Goal: Transaction & Acquisition: Purchase product/service

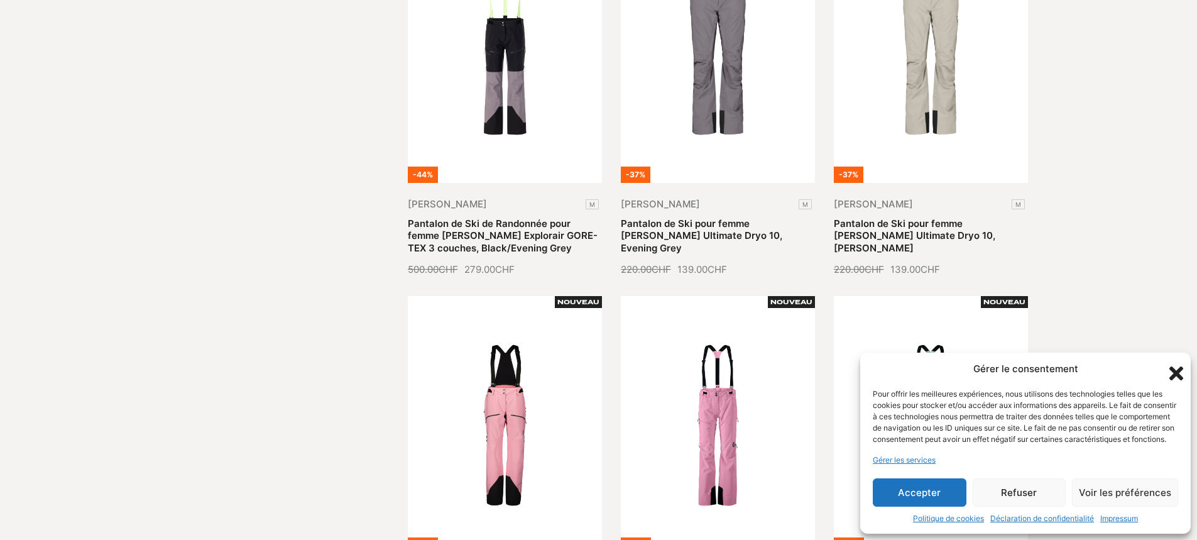
scroll to position [565, 0]
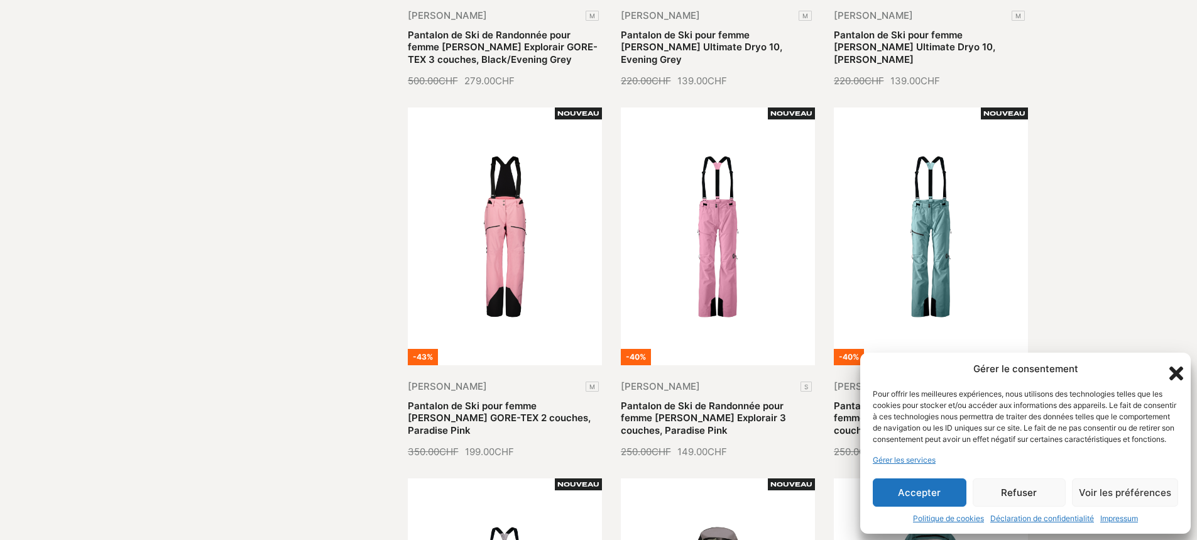
click at [936, 496] on button "Accepter" at bounding box center [919, 492] width 94 height 28
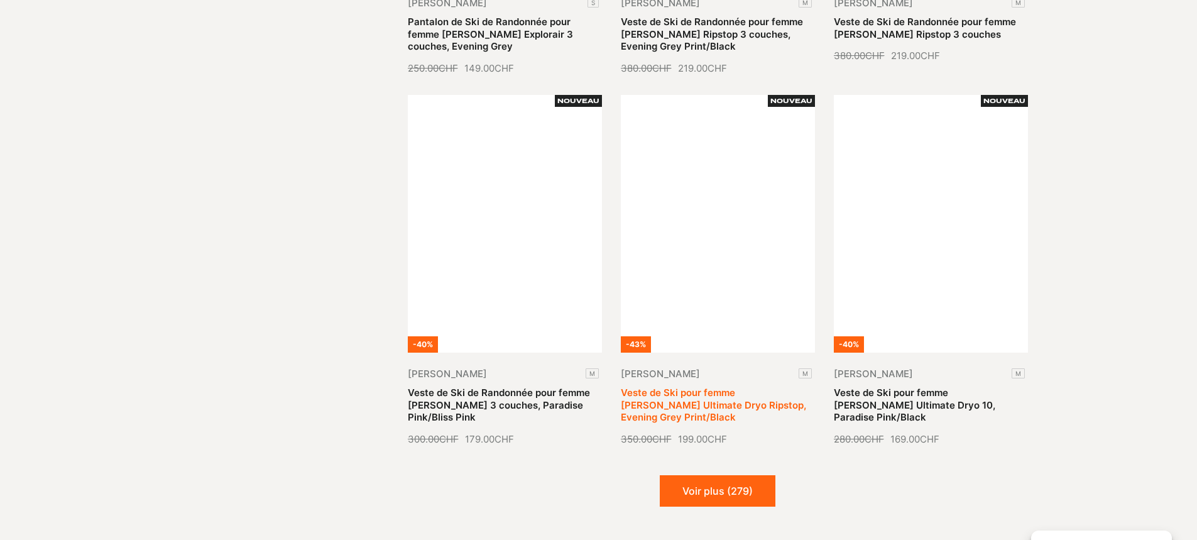
scroll to position [1382, 0]
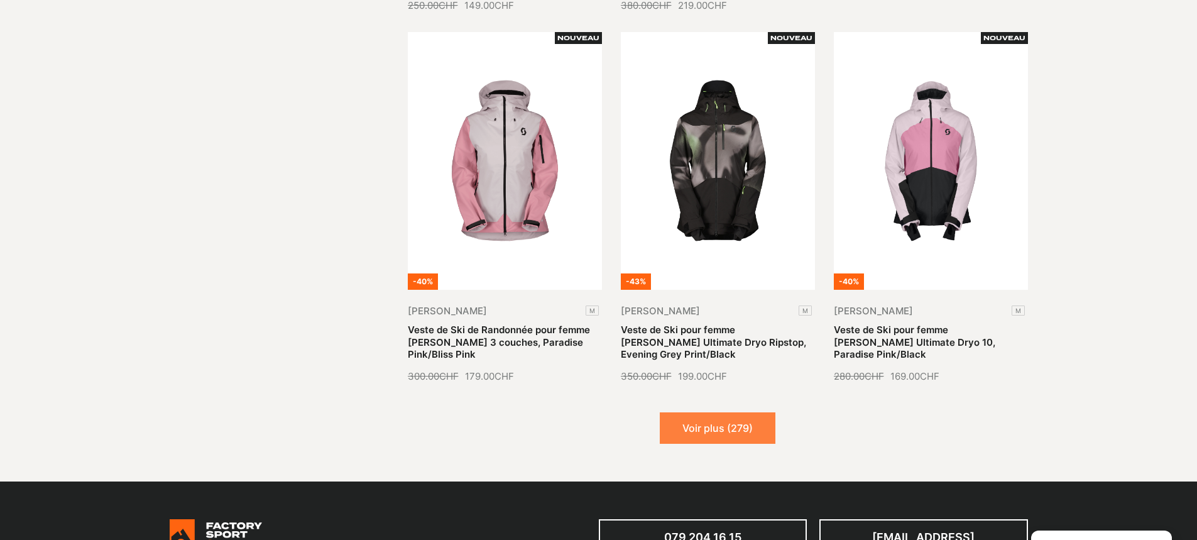
click at [716, 428] on button "Voir plus (279)" at bounding box center [718, 427] width 116 height 31
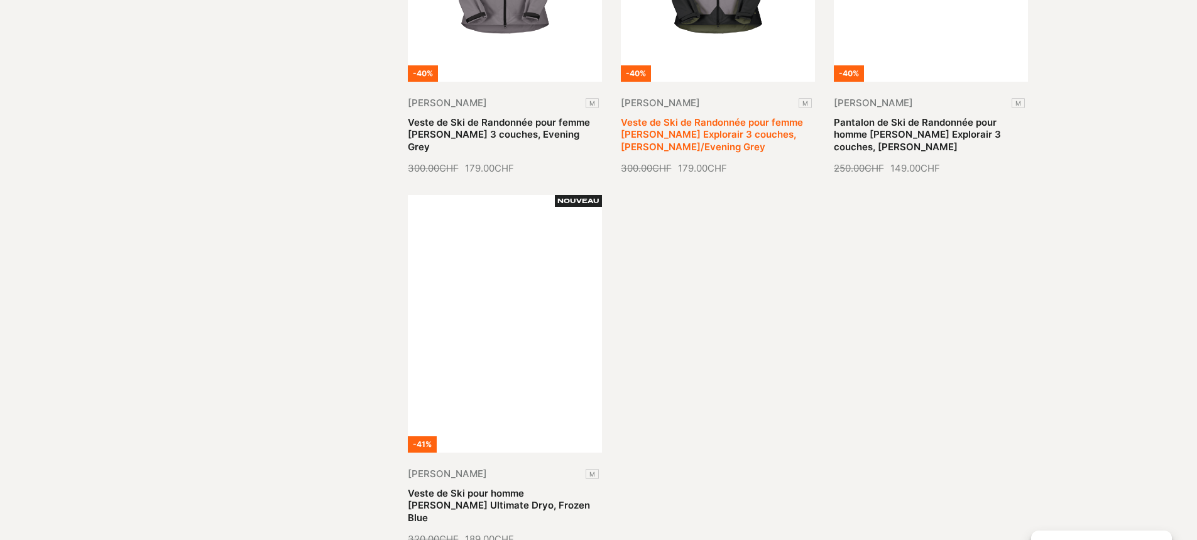
scroll to position [2826, 0]
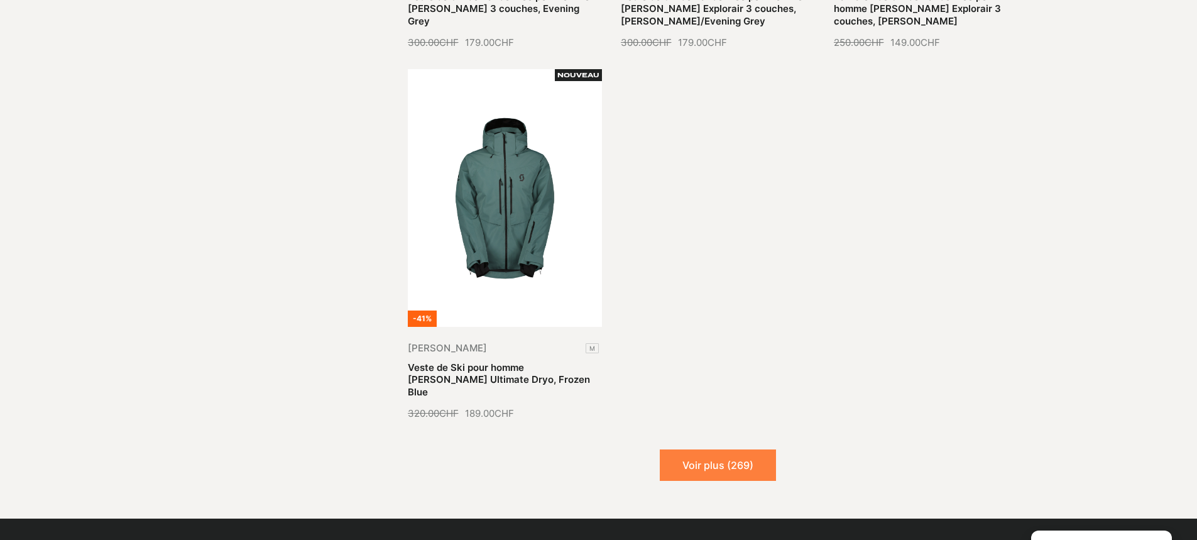
click at [717, 449] on button "Voir plus (269)" at bounding box center [718, 464] width 116 height 31
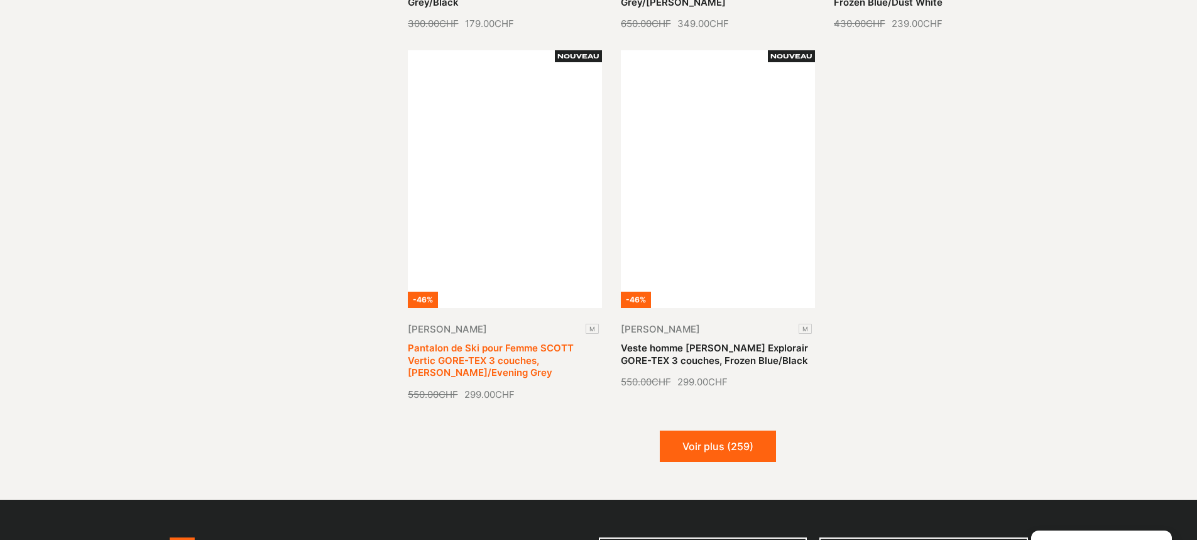
scroll to position [4020, 0]
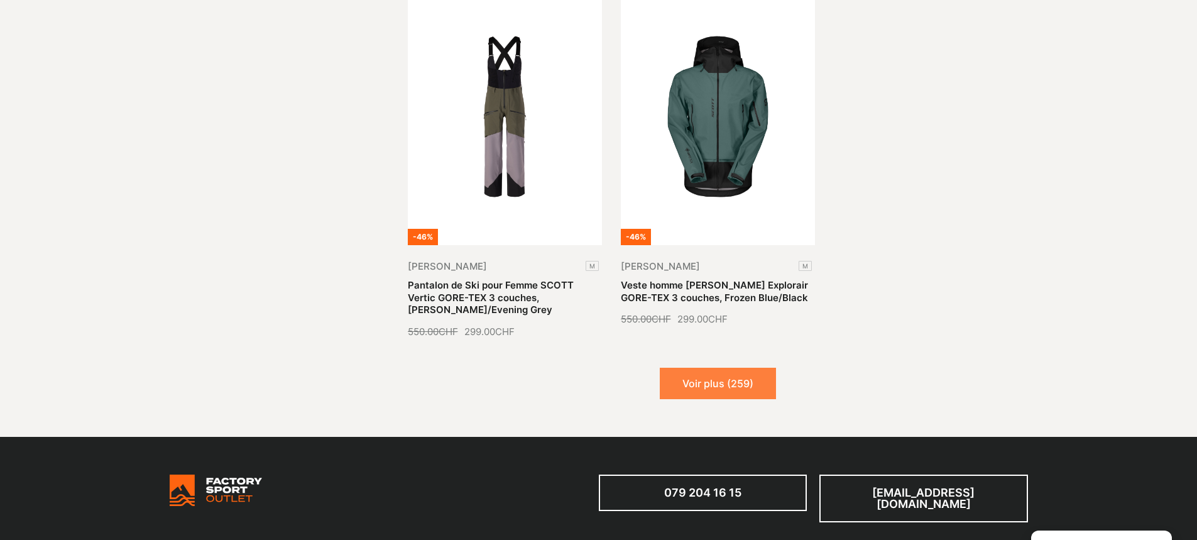
click at [681, 367] on button "Voir plus (259)" at bounding box center [718, 382] width 116 height 31
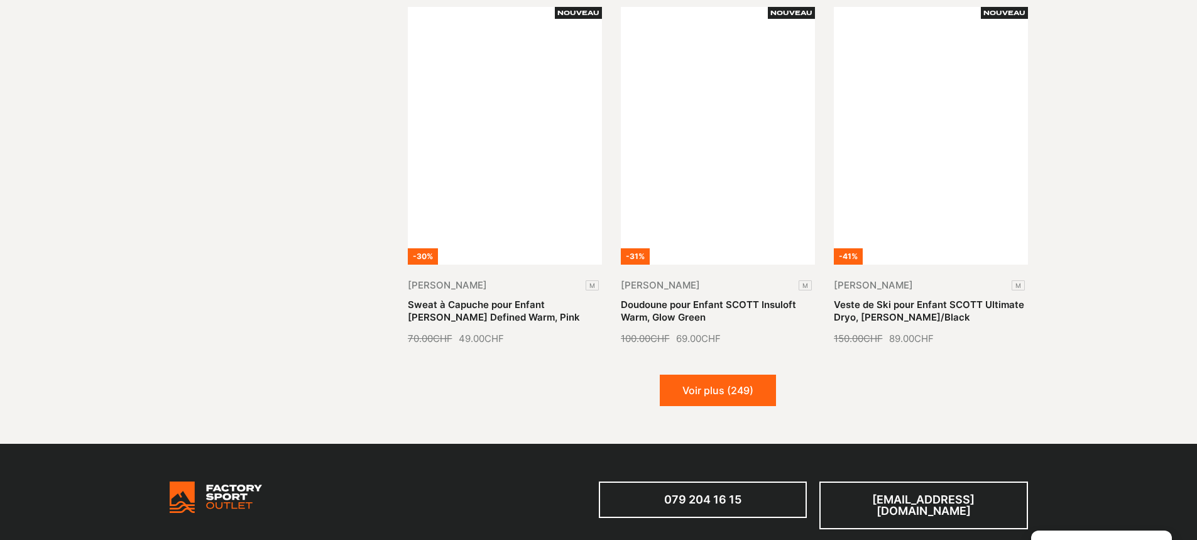
scroll to position [5150, 0]
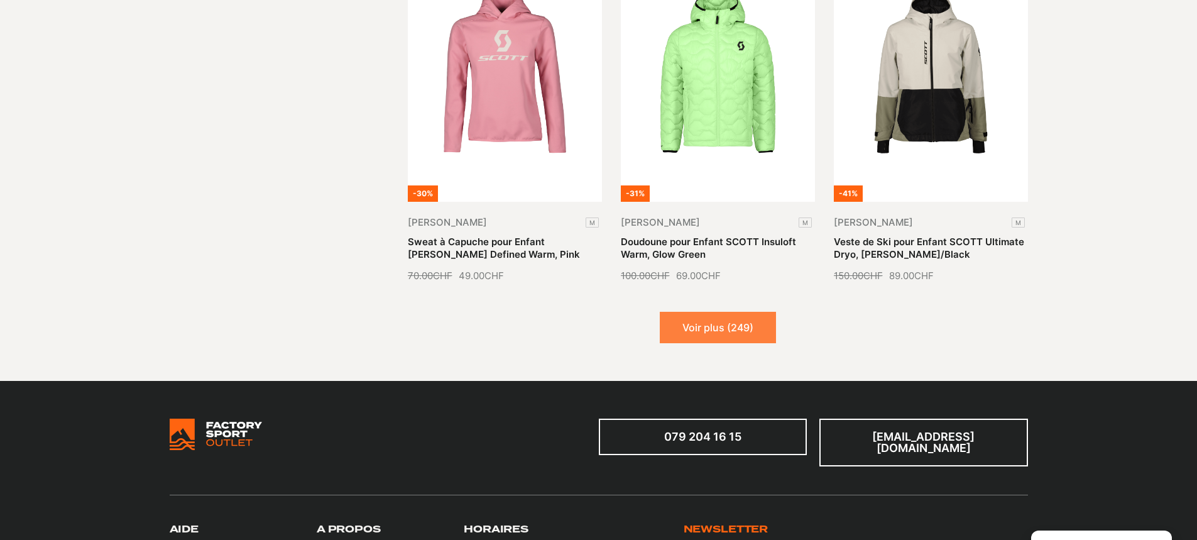
click at [685, 315] on button "Voir plus (249)" at bounding box center [718, 327] width 116 height 31
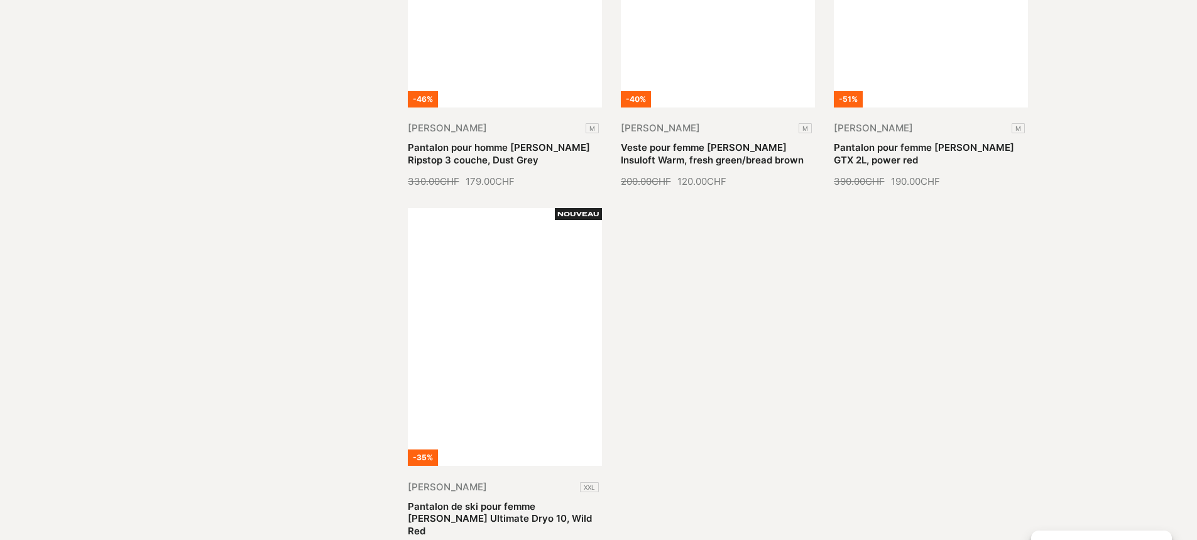
scroll to position [6469, 0]
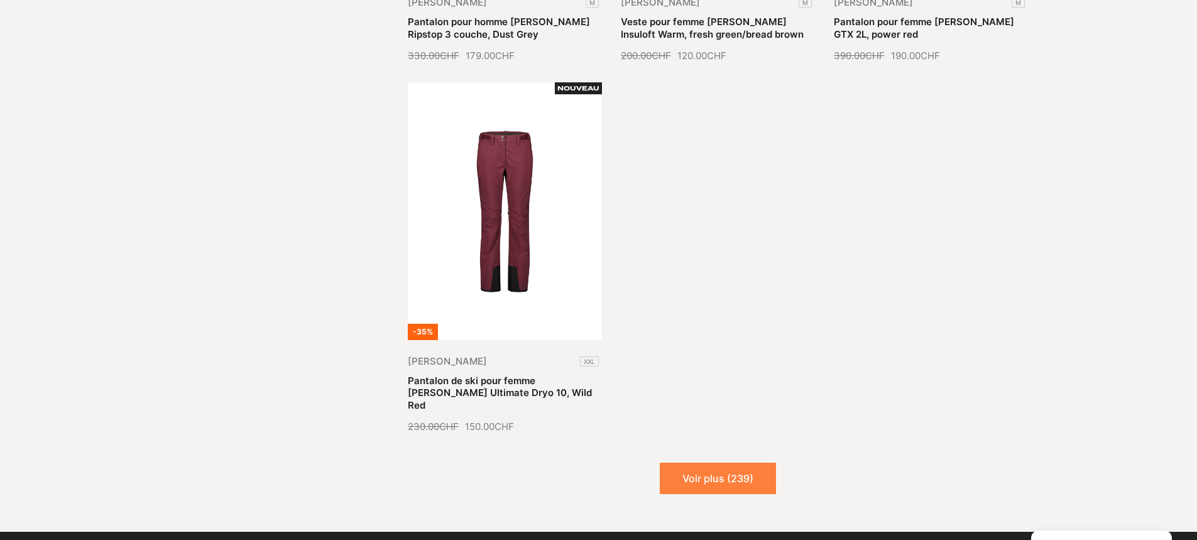
click at [693, 462] on button "Voir plus (239)" at bounding box center [718, 477] width 116 height 31
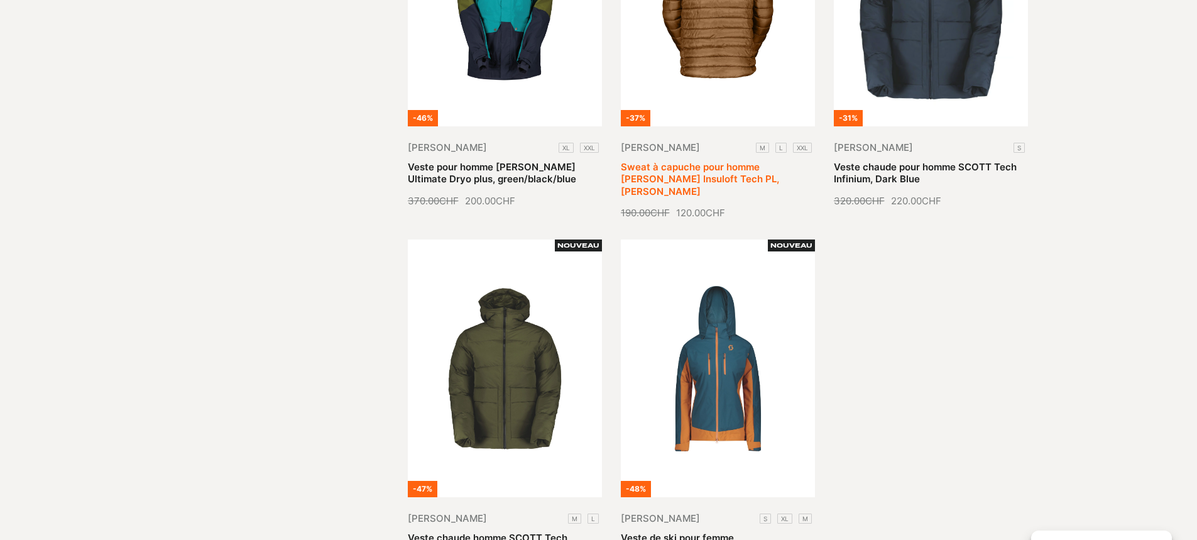
scroll to position [7474, 0]
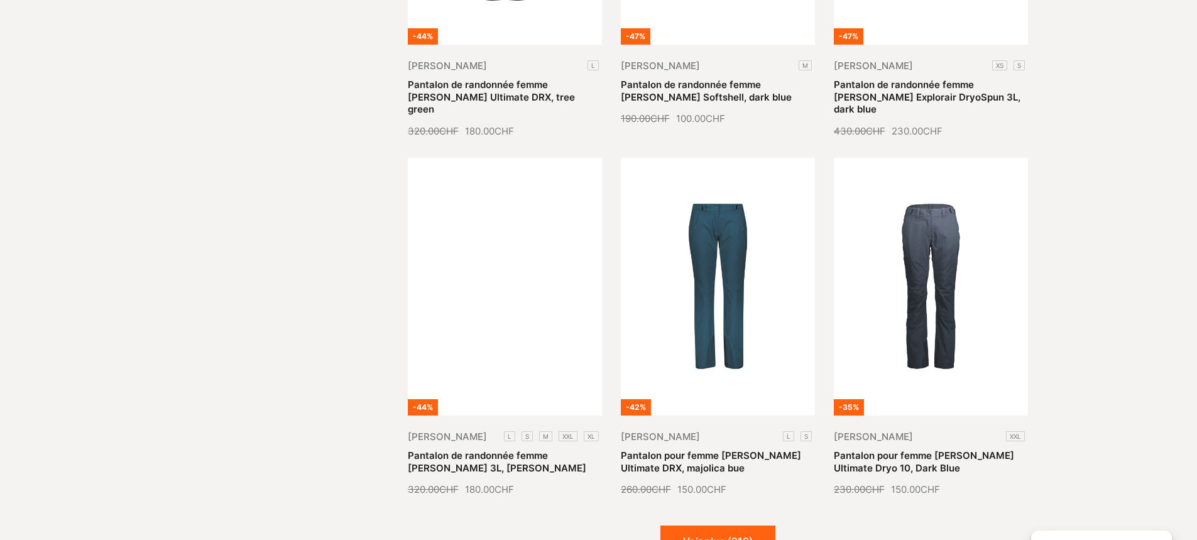
scroll to position [8668, 0]
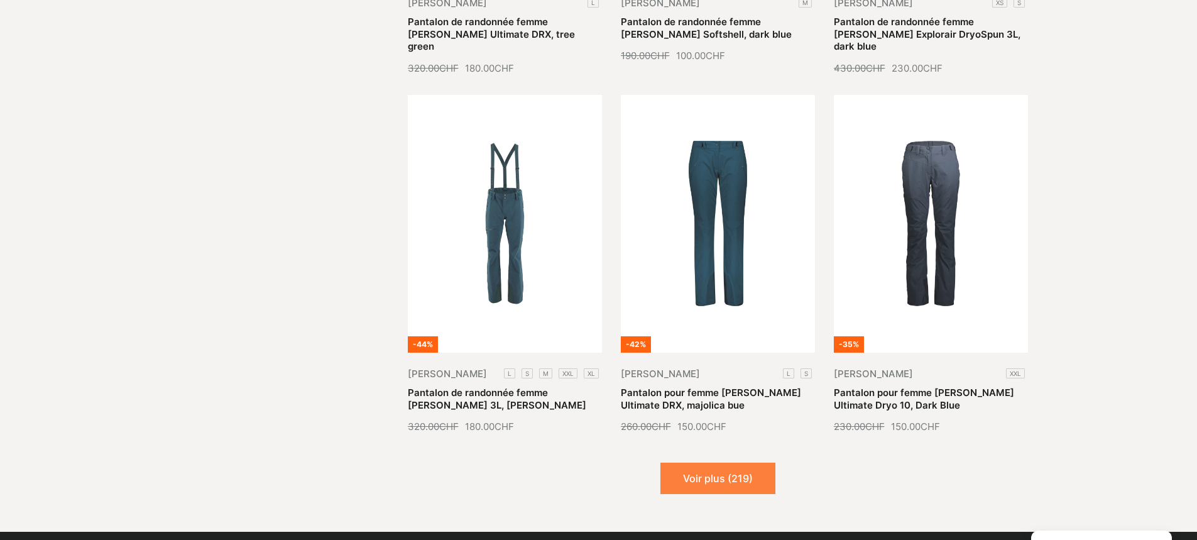
click at [741, 462] on button "Voir plus (219)" at bounding box center [717, 477] width 115 height 31
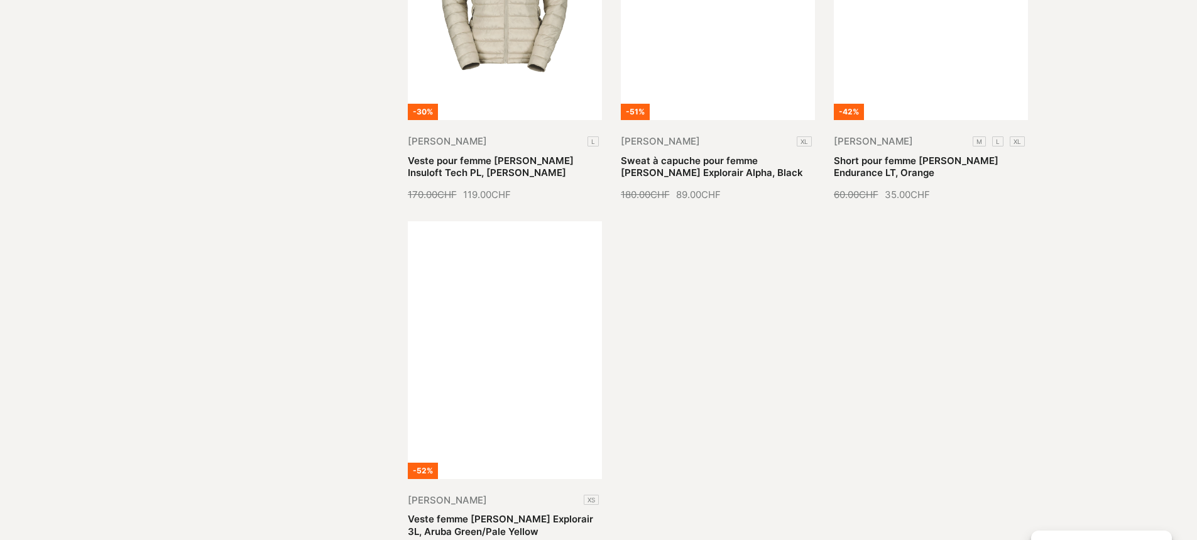
scroll to position [10112, 0]
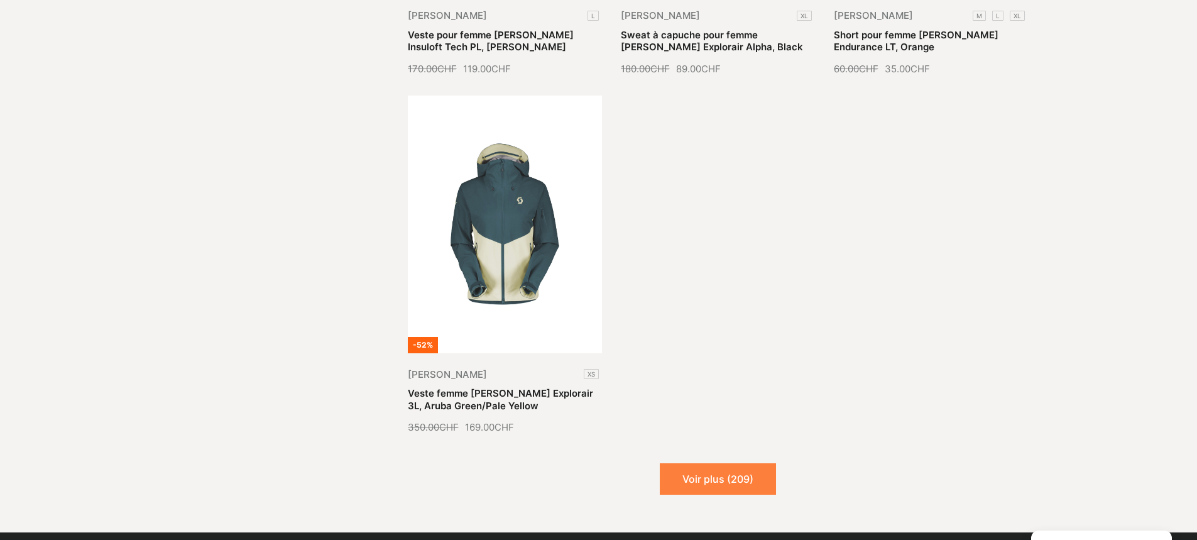
click at [720, 463] on button "Voir plus (209)" at bounding box center [718, 478] width 116 height 31
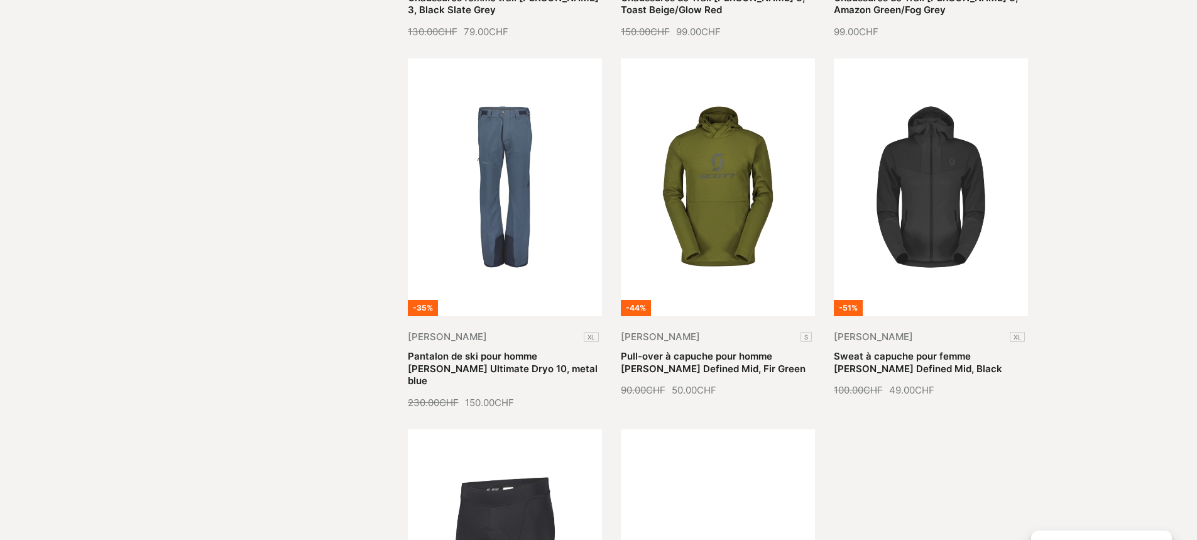
scroll to position [11117, 0]
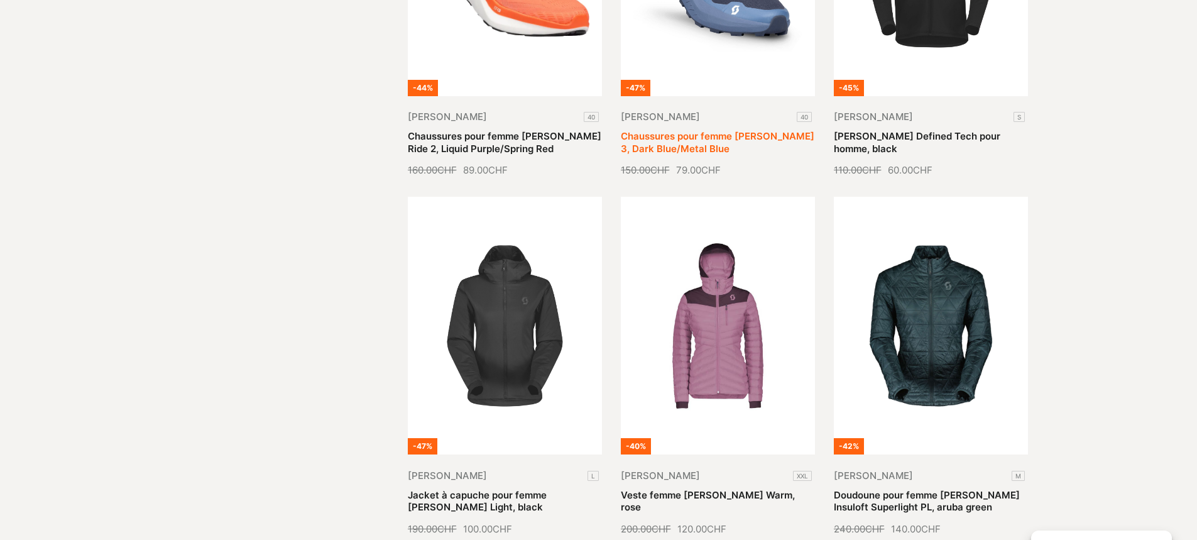
scroll to position [12248, 0]
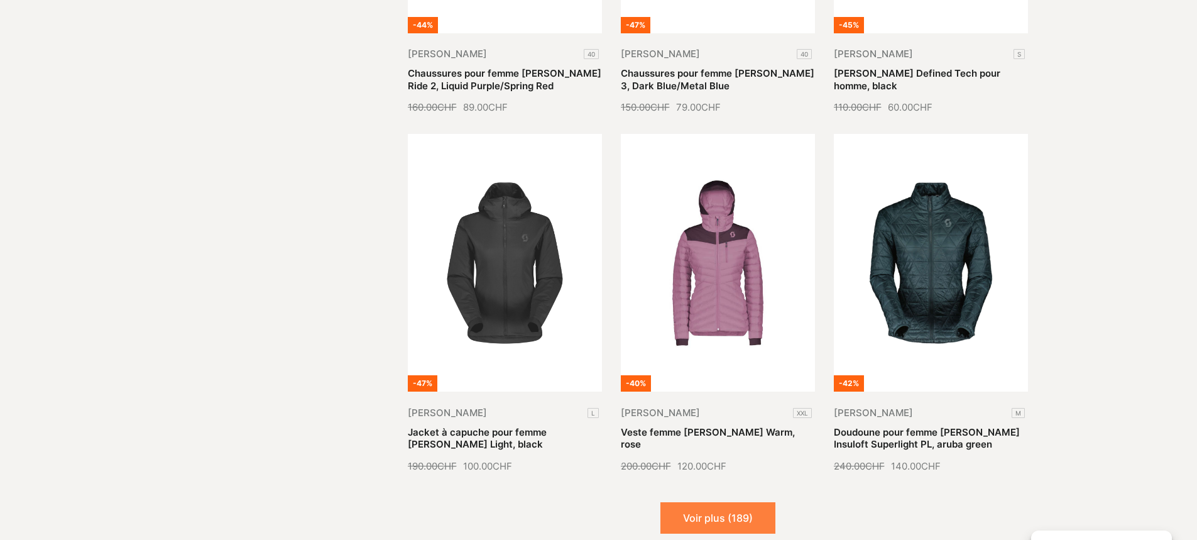
click at [737, 502] on button "Voir plus (189)" at bounding box center [717, 517] width 115 height 31
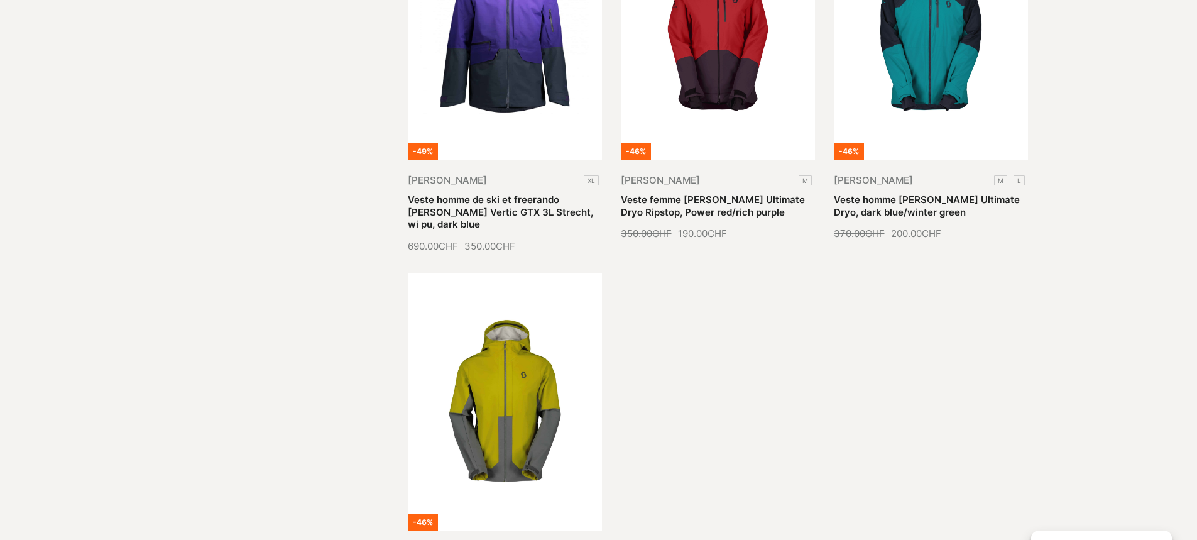
scroll to position [13630, 0]
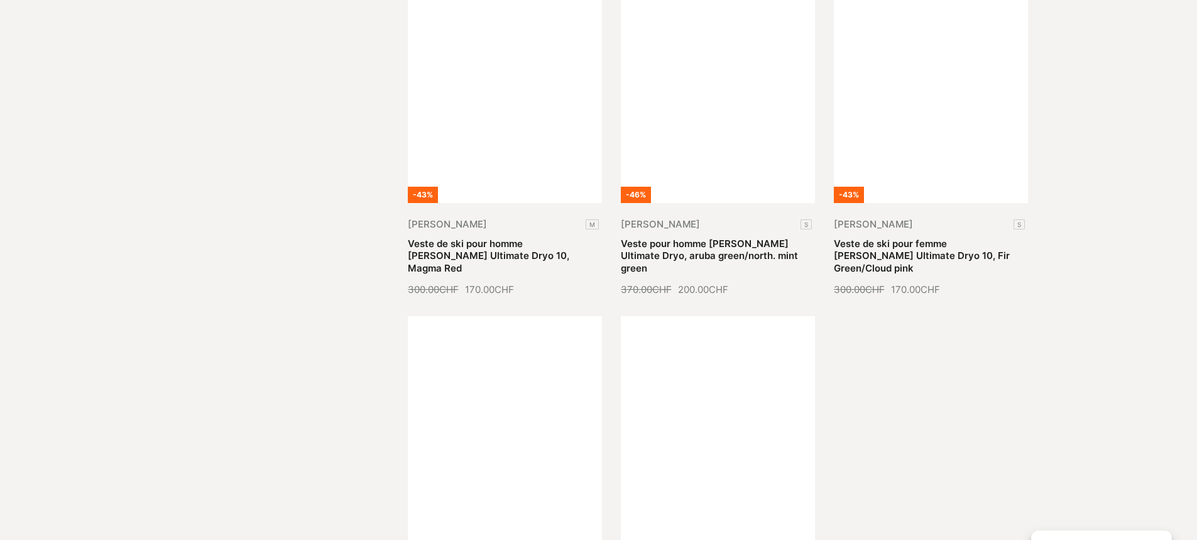
scroll to position [14697, 0]
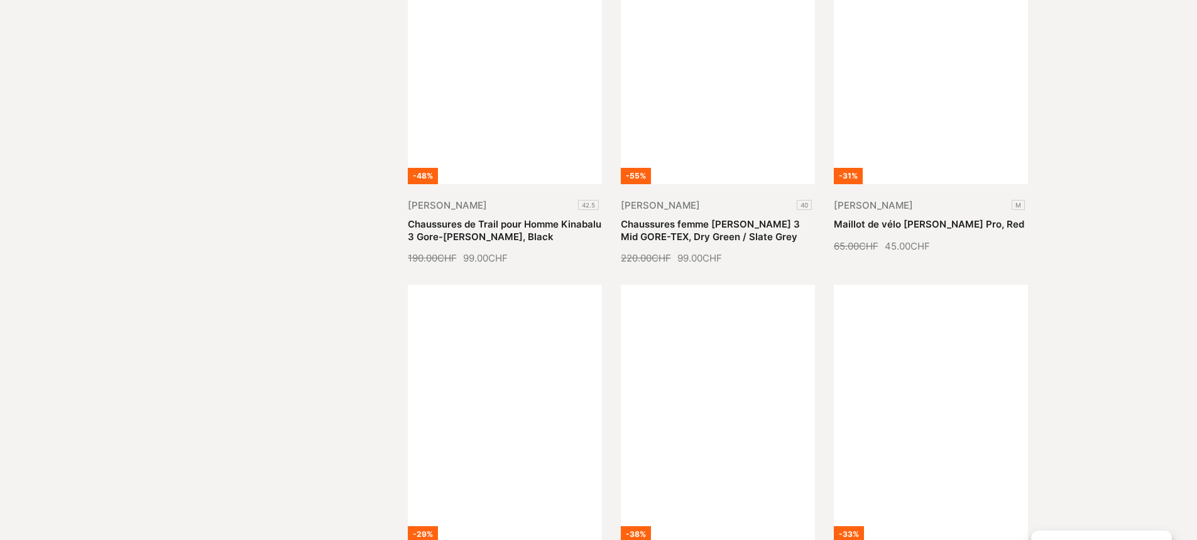
scroll to position [15891, 0]
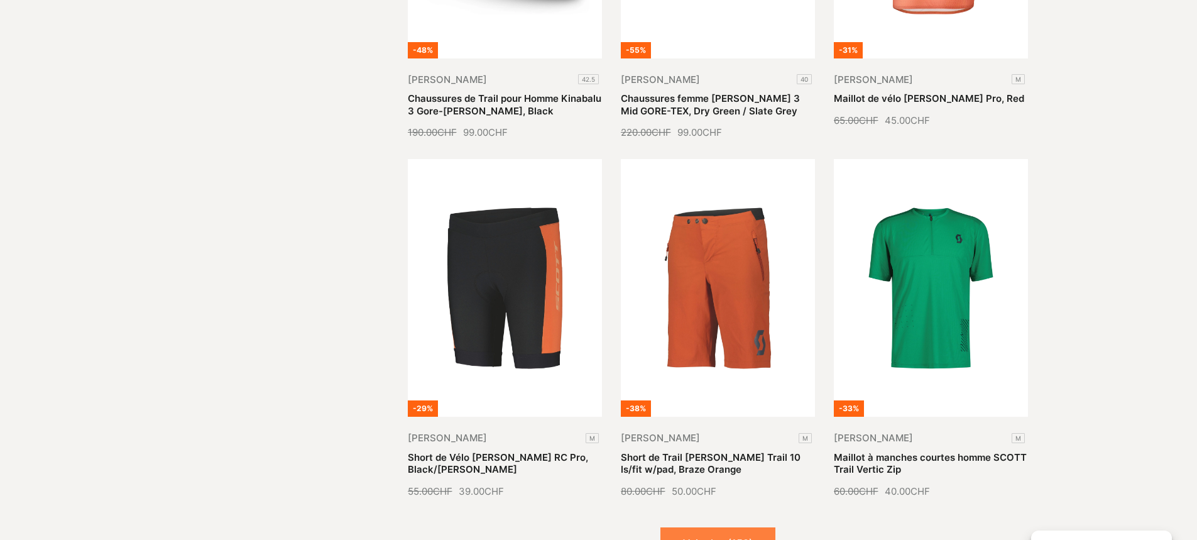
click at [736, 527] on button "Voir plus (159)" at bounding box center [717, 542] width 115 height 31
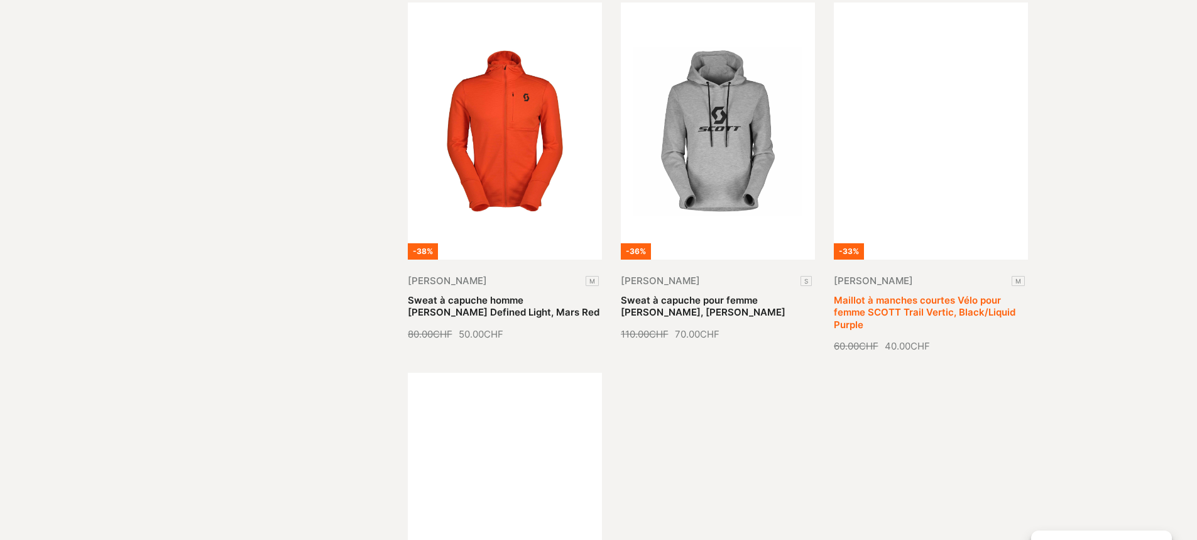
scroll to position [17273, 0]
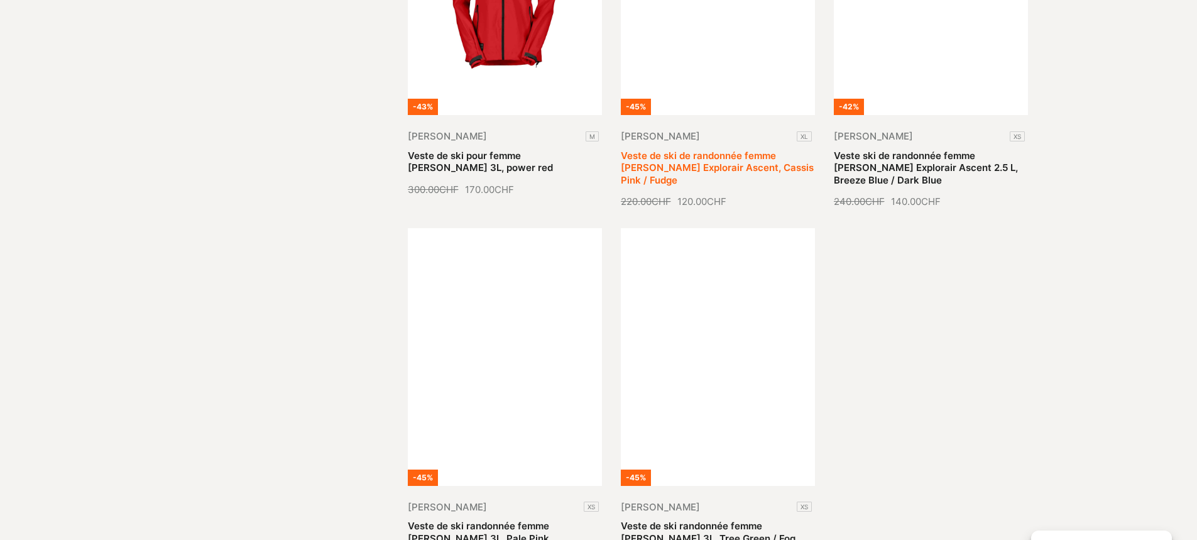
scroll to position [18466, 0]
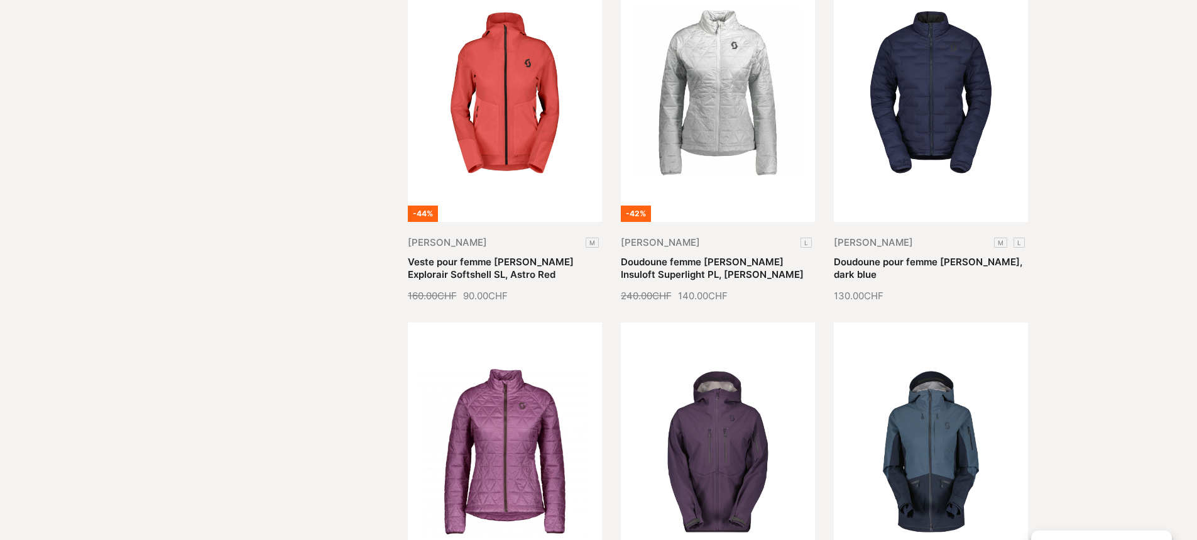
scroll to position [19534, 0]
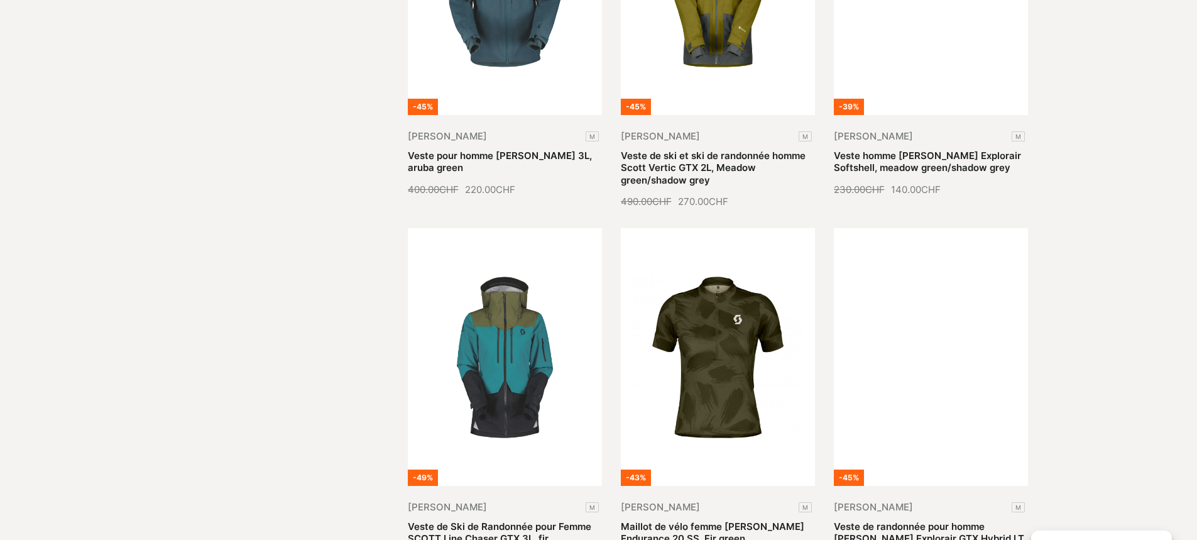
scroll to position [20790, 0]
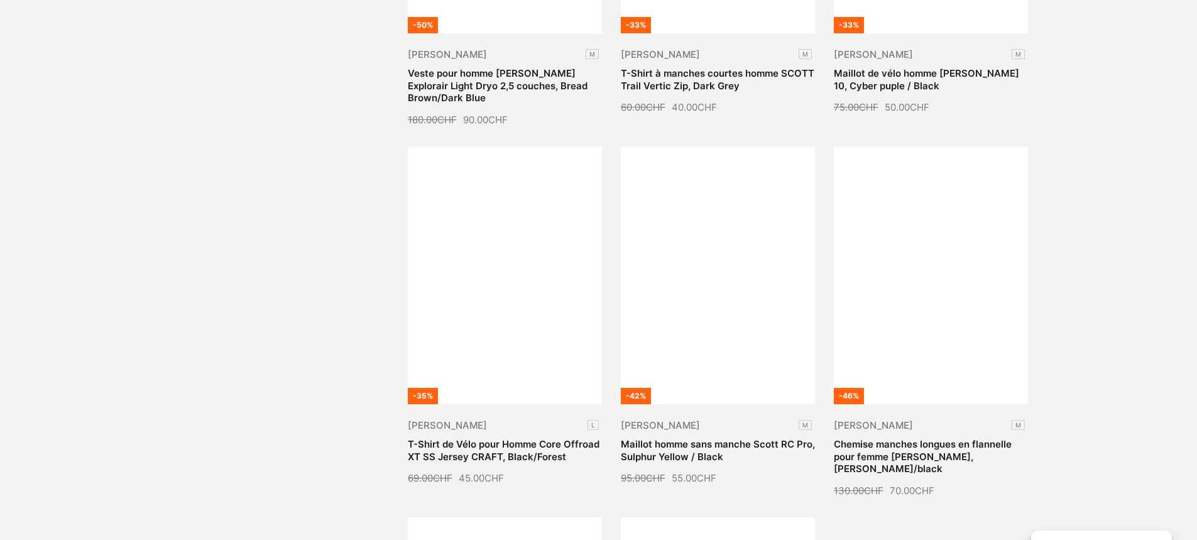
scroll to position [21858, 0]
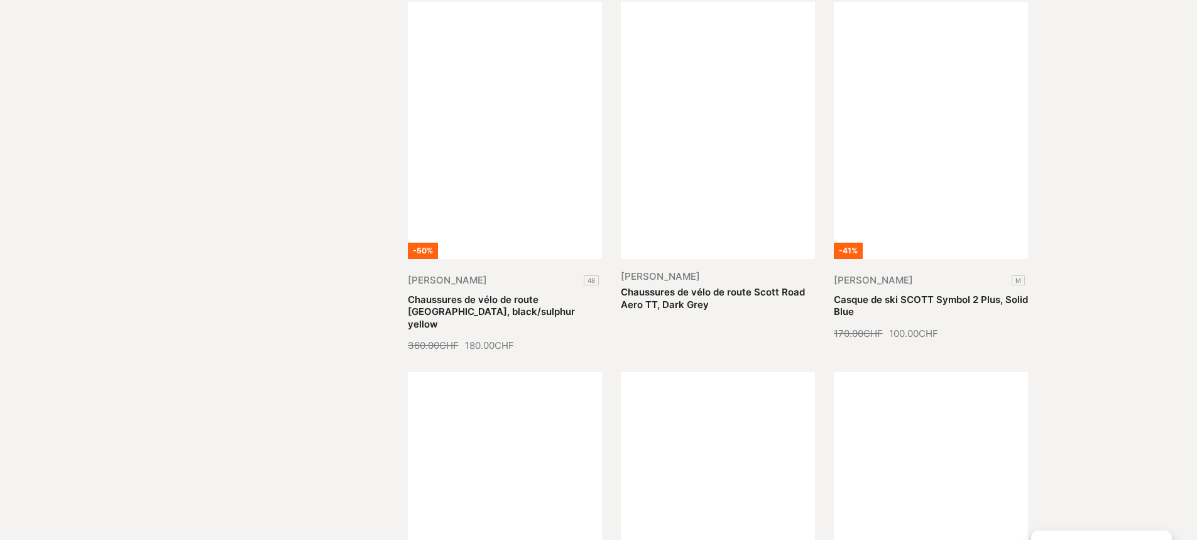
scroll to position [23114, 0]
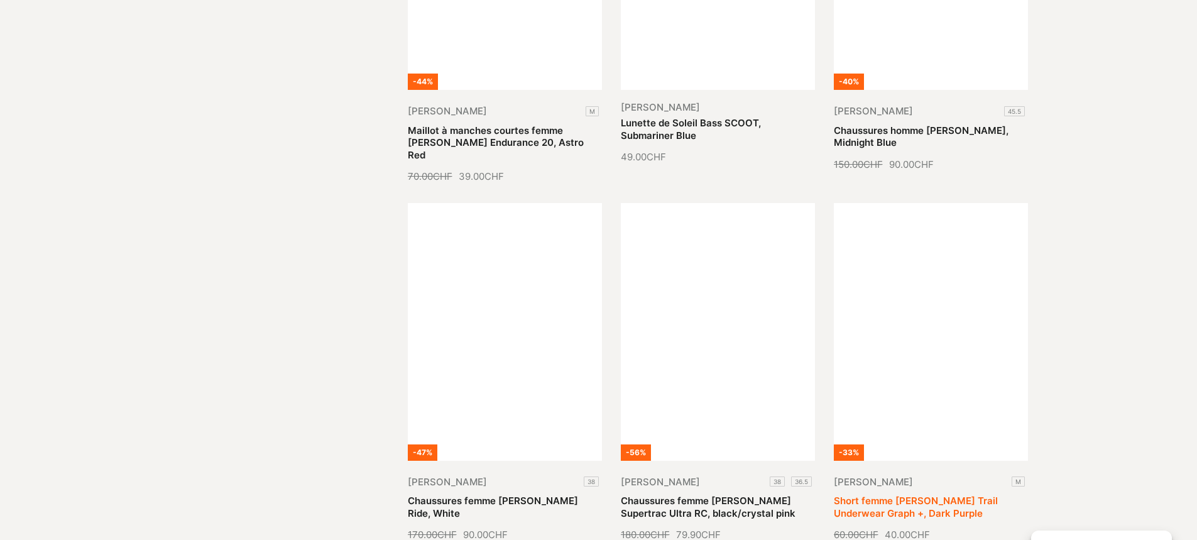
scroll to position [24559, 0]
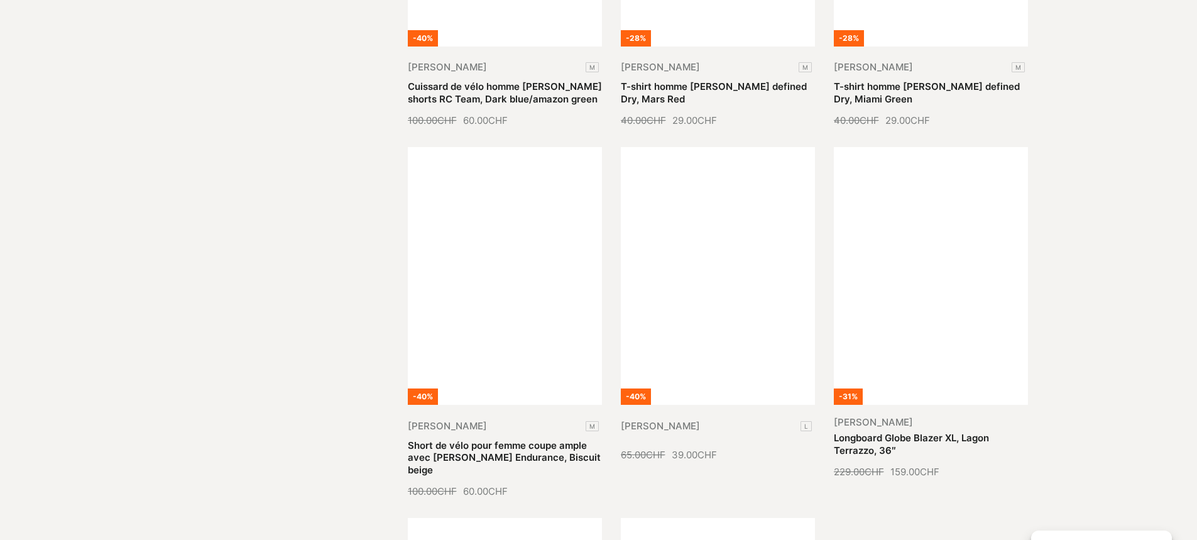
scroll to position [25752, 0]
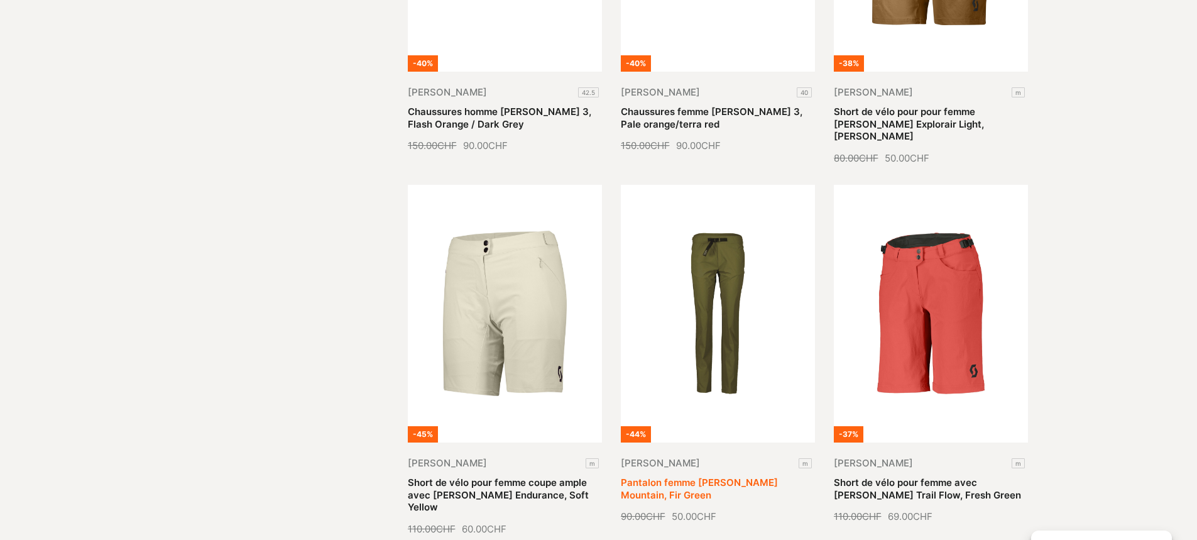
scroll to position [26694, 0]
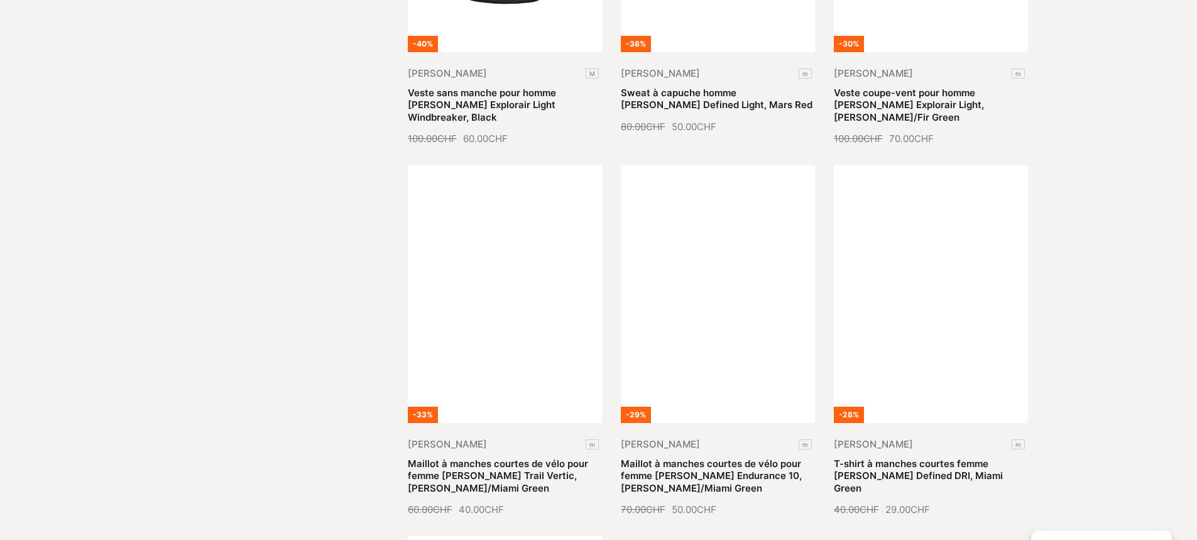
scroll to position [28139, 0]
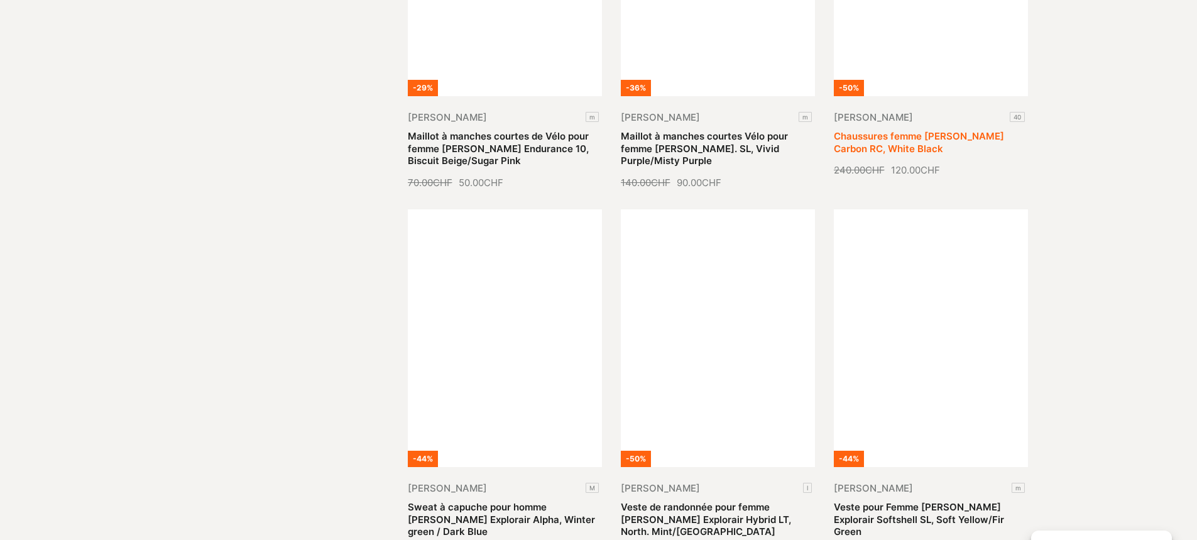
scroll to position [29207, 0]
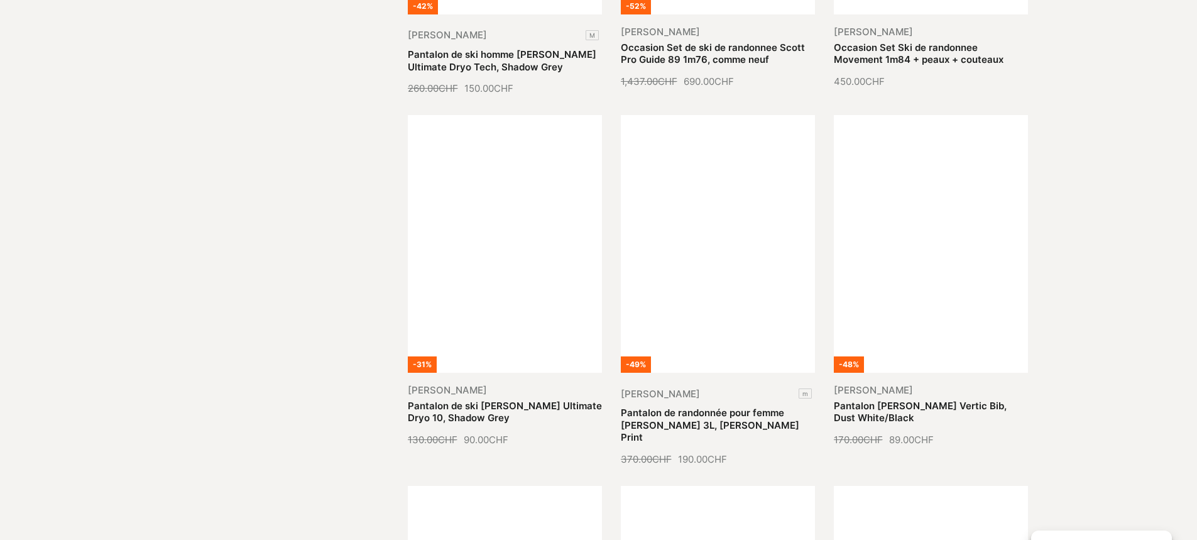
scroll to position [30400, 0]
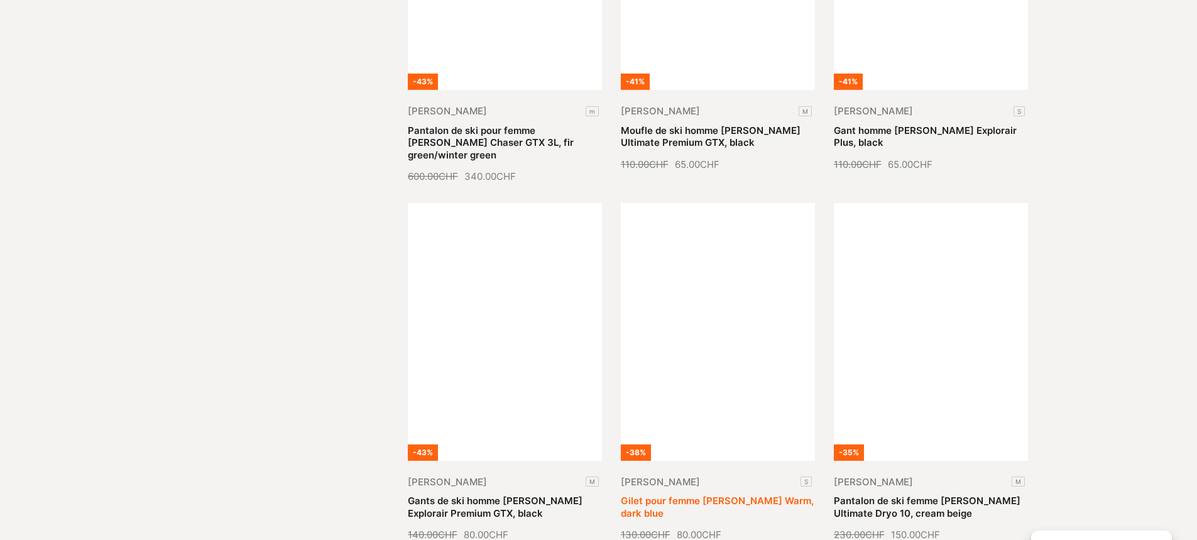
scroll to position [31782, 0]
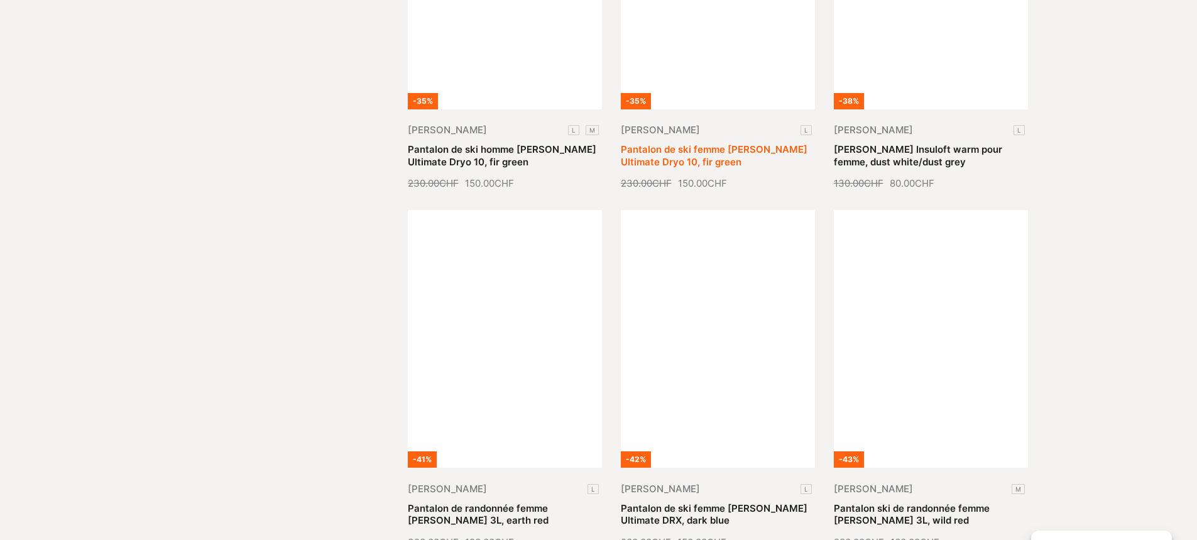
scroll to position [32912, 0]
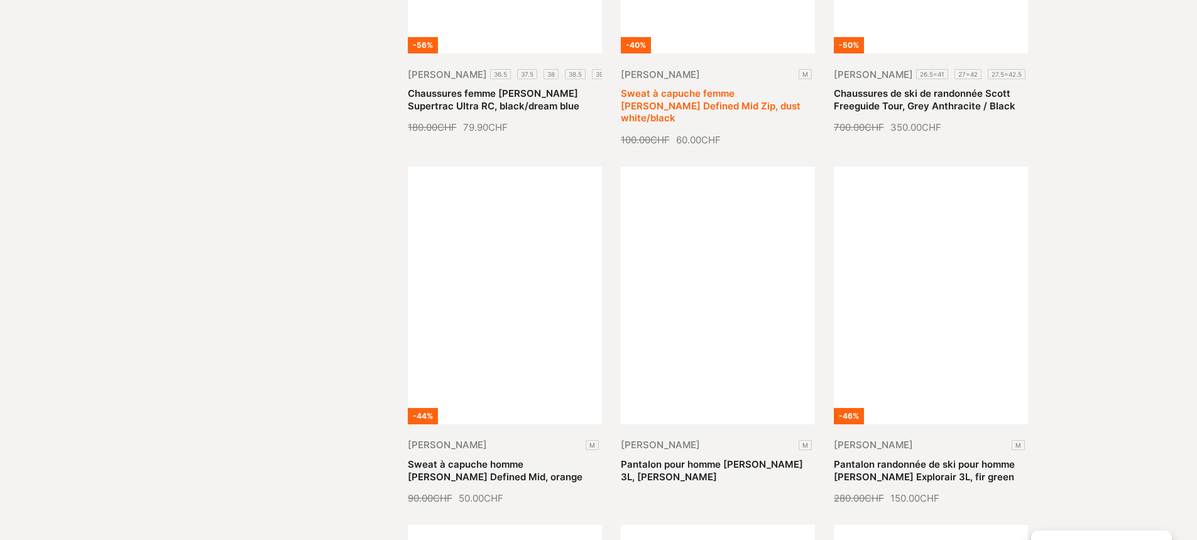
scroll to position [33917, 0]
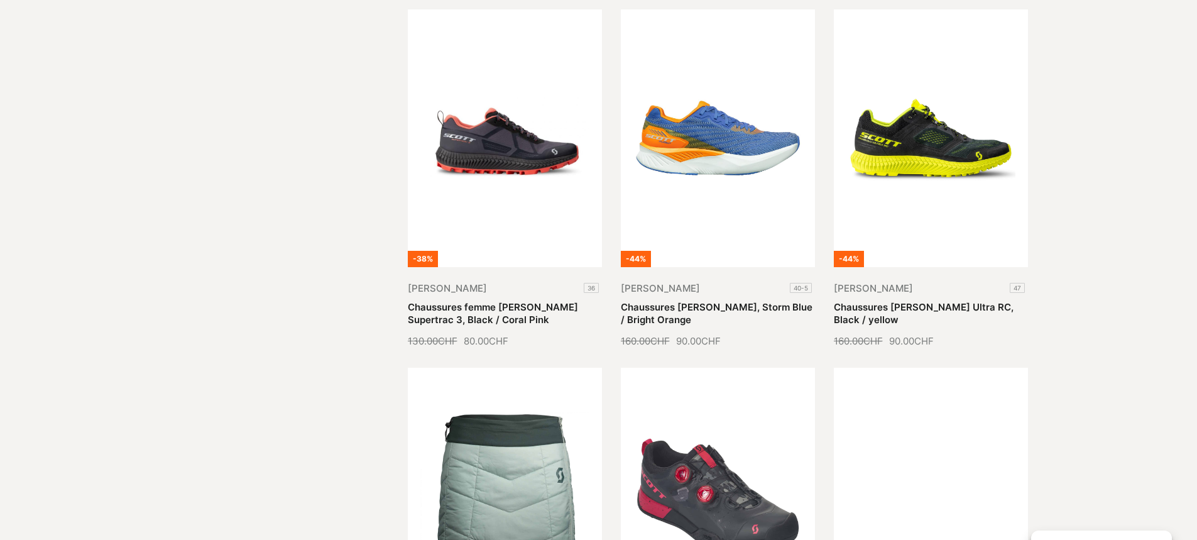
scroll to position [35048, 0]
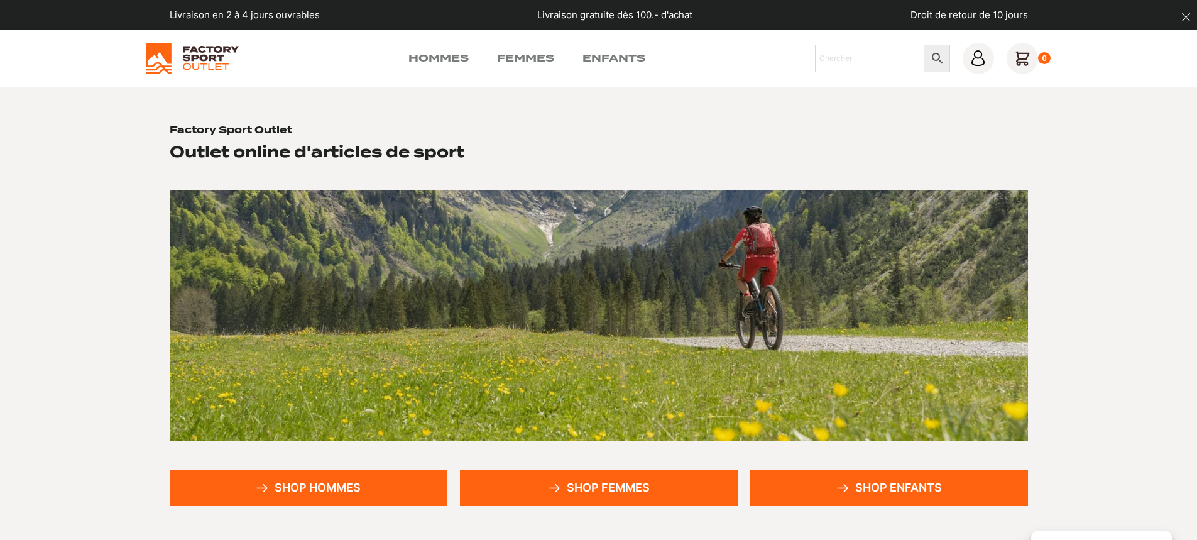
click at [498, 486] on link "Shop femmes" at bounding box center [599, 487] width 278 height 36
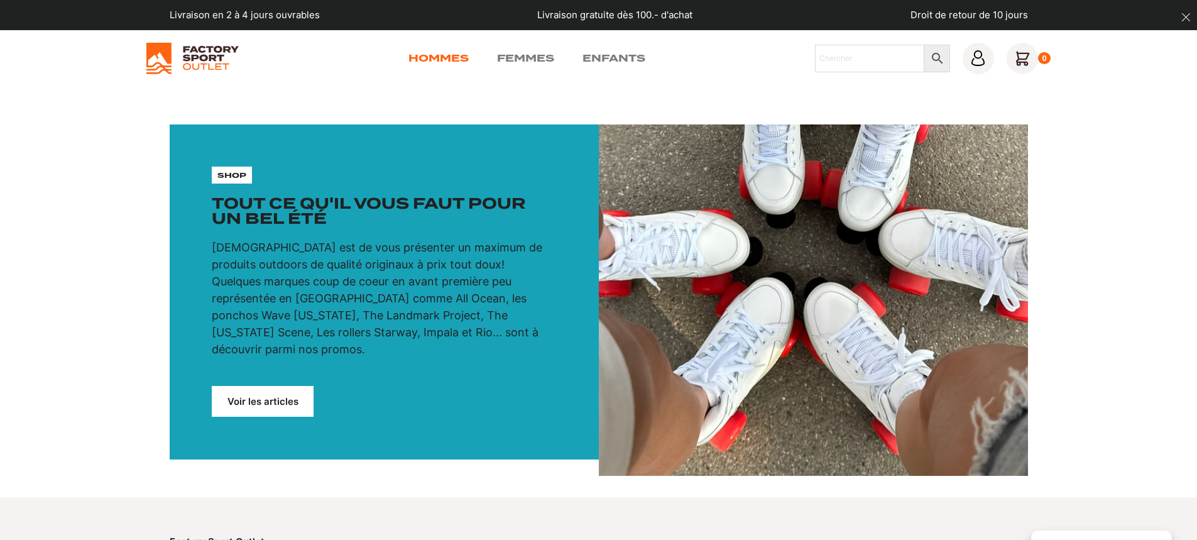
click at [433, 62] on link "Hommes" at bounding box center [438, 58] width 60 height 15
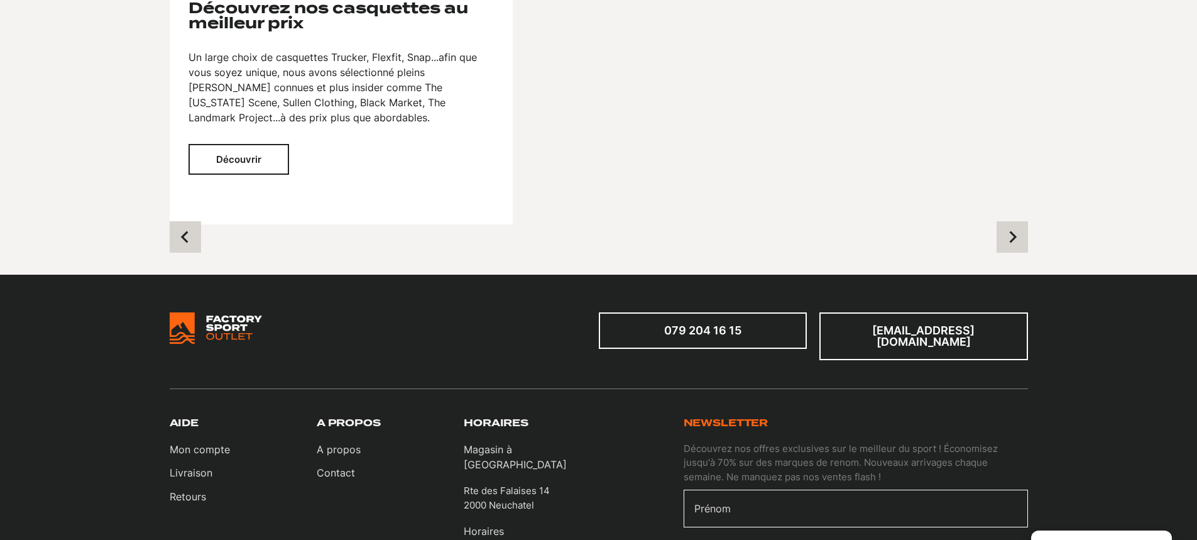
scroll to position [1068, 0]
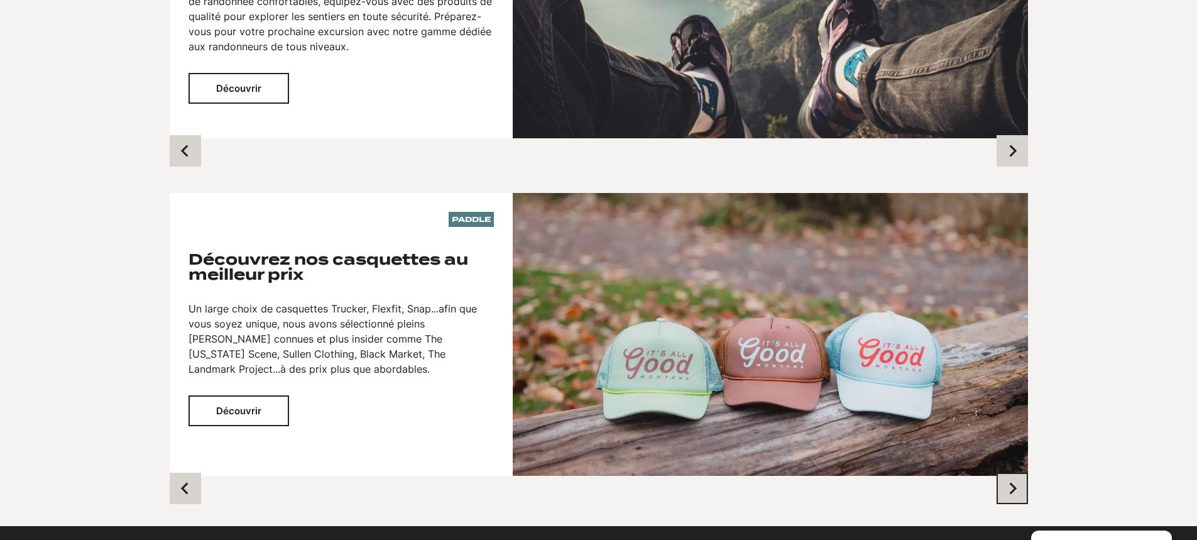
click at [1011, 482] on icon "Next slide" at bounding box center [1012, 488] width 13 height 13
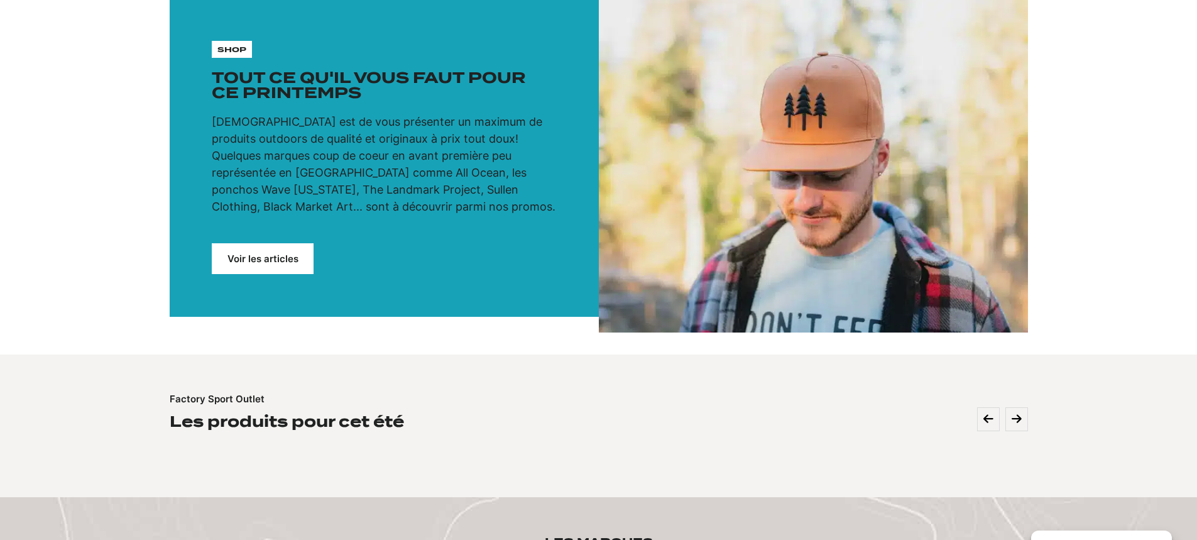
scroll to position [0, 0]
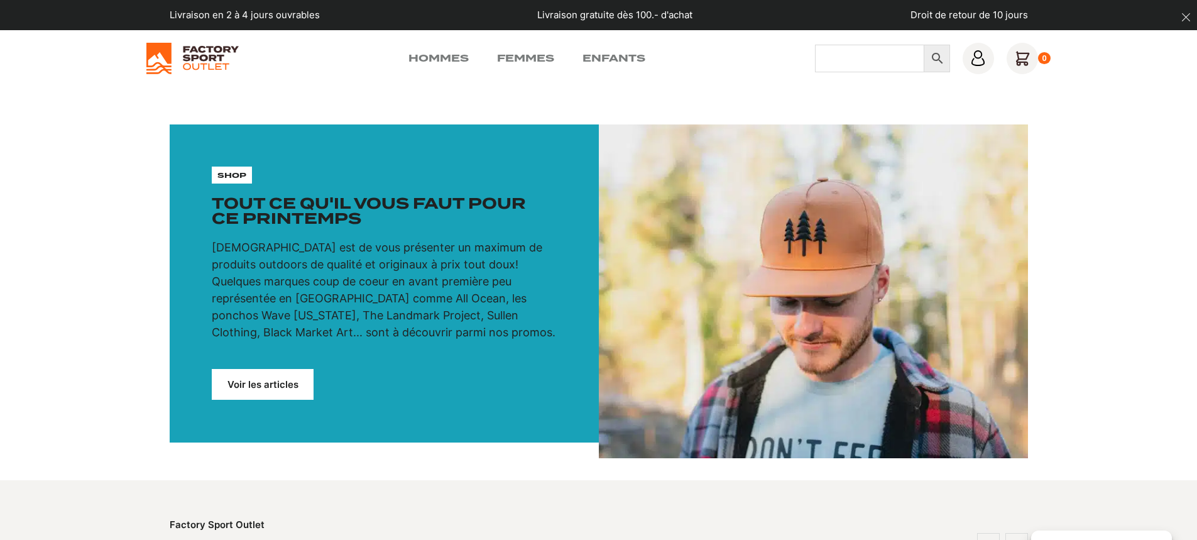
click at [822, 57] on input "Chercher" at bounding box center [869, 59] width 109 height 28
type input "volcom"
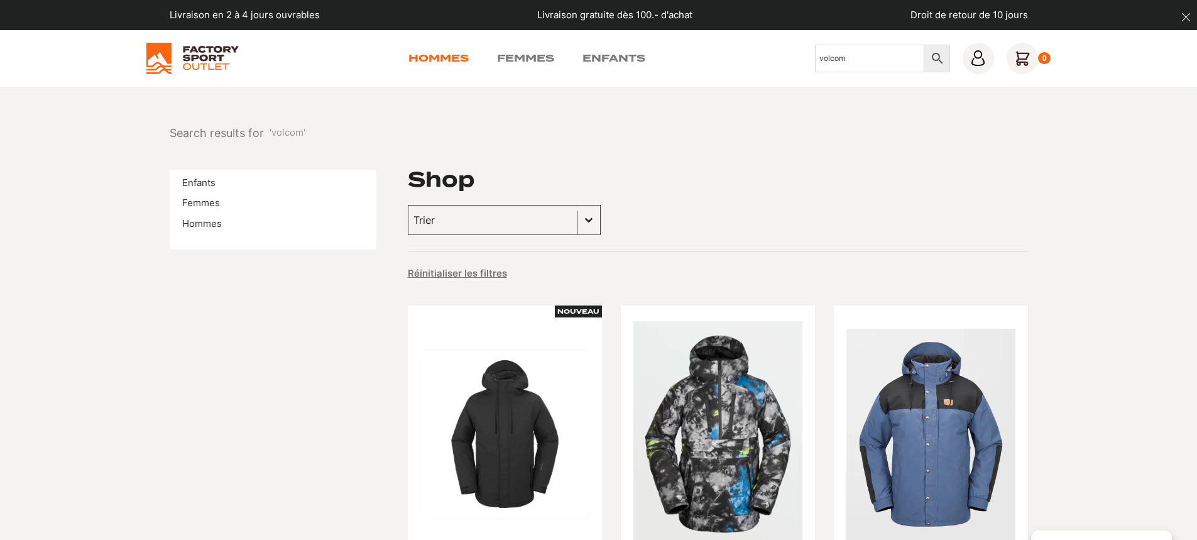
click at [420, 57] on link "Hommes" at bounding box center [438, 58] width 60 height 15
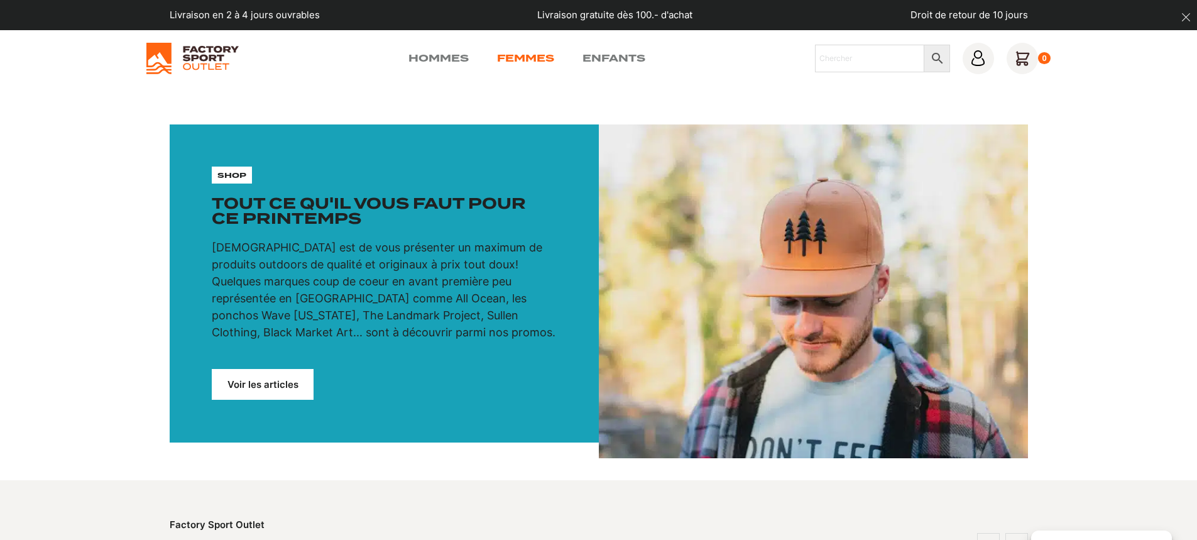
click at [500, 53] on link "Femmes" at bounding box center [525, 58] width 57 height 15
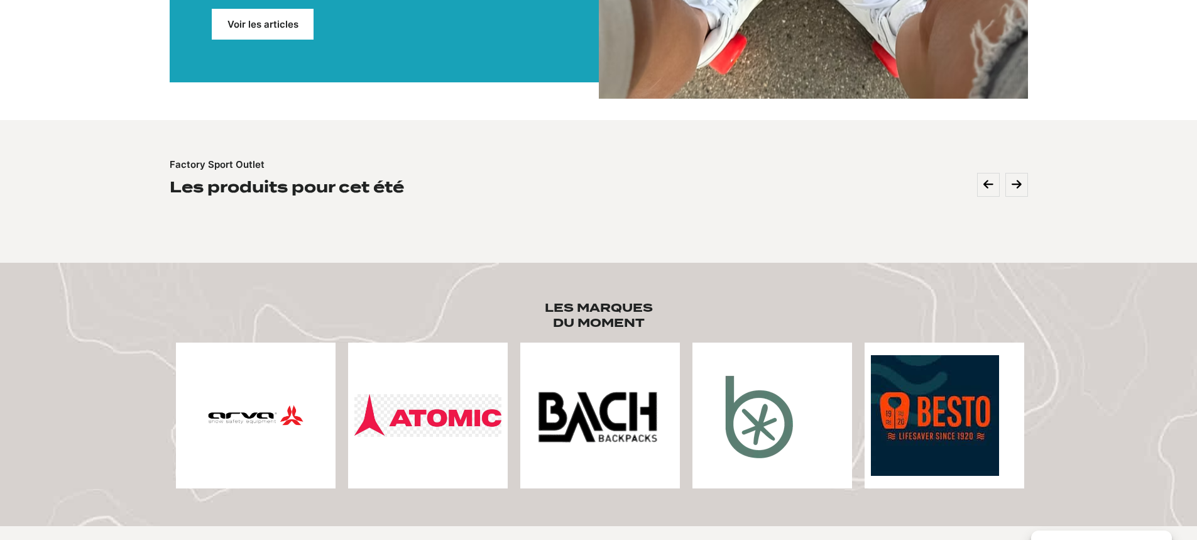
scroll to position [188, 0]
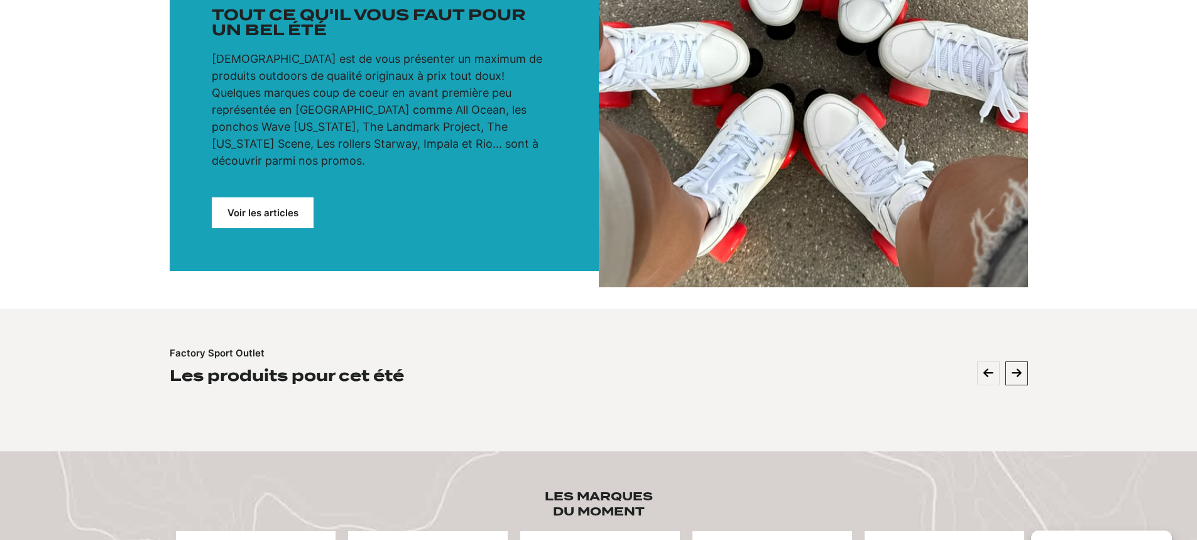
click at [1007, 361] on button at bounding box center [1016, 373] width 23 height 24
